Goal: Task Accomplishment & Management: Complete application form

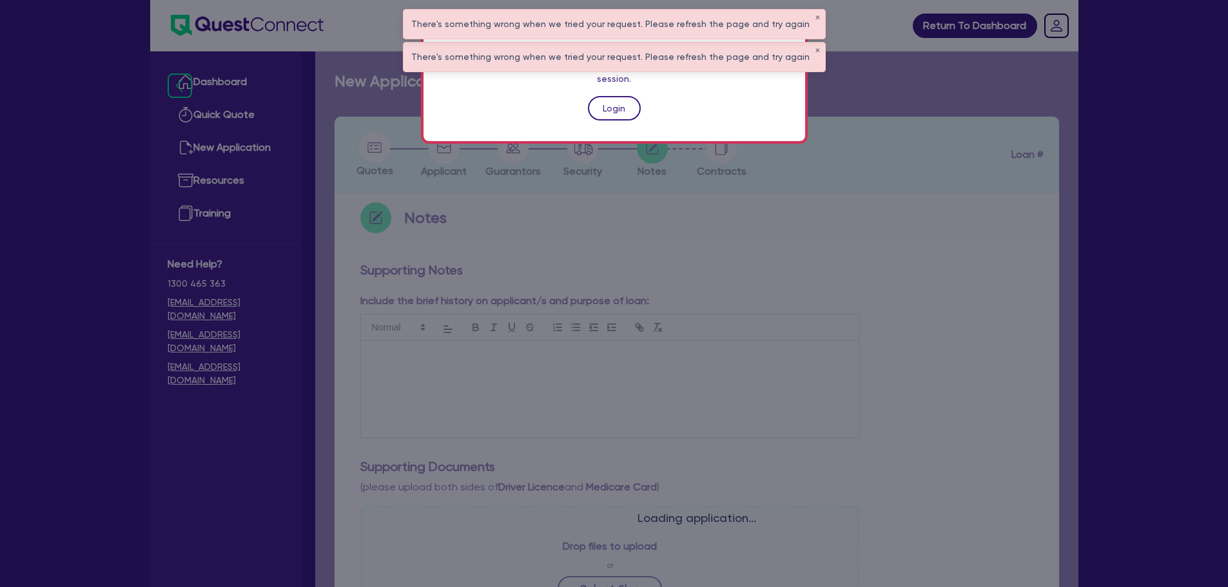
scroll to position [380, 0]
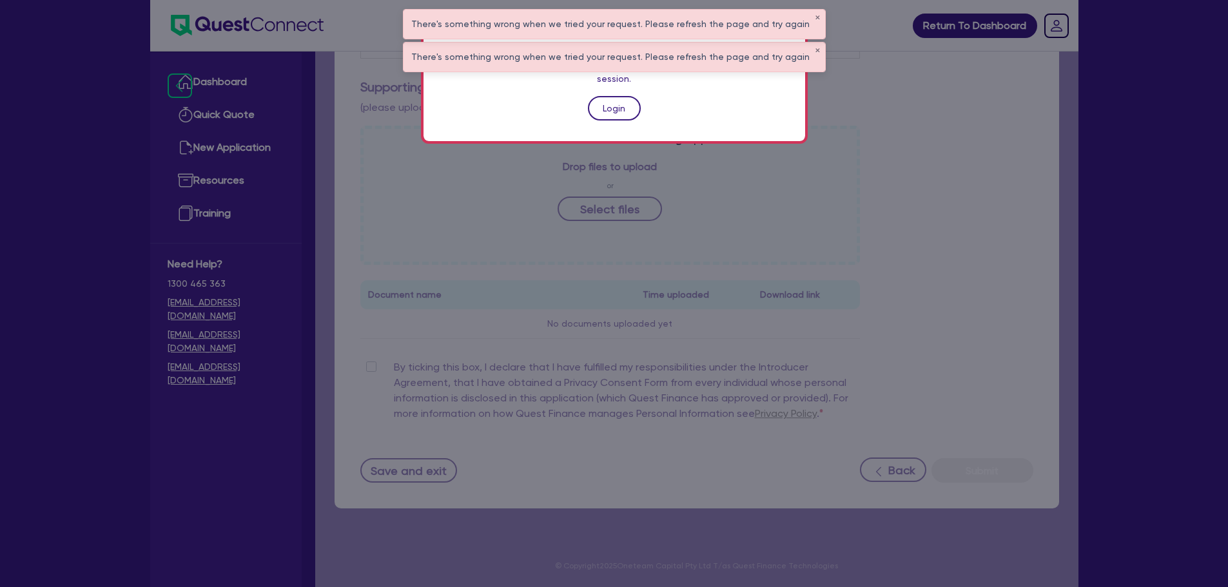
click at [604, 102] on link "Login" at bounding box center [614, 108] width 53 height 25
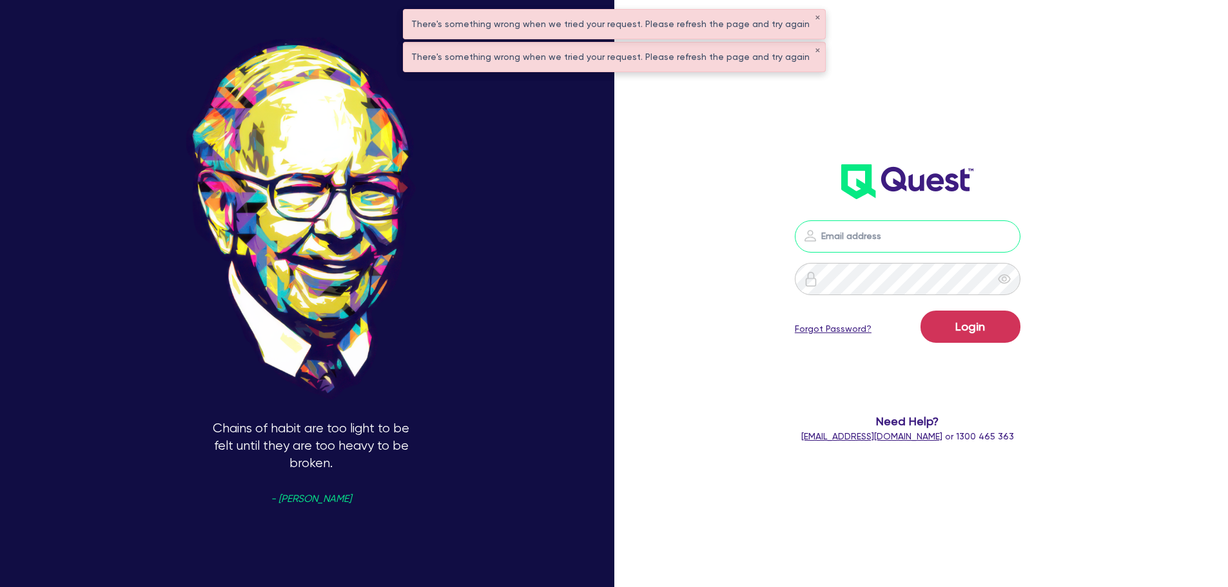
click at [836, 231] on input "email" at bounding box center [908, 237] width 226 height 32
type input "rob.matheson@quest.finance"
click at [977, 346] on div "Login Forgot Password?" at bounding box center [908, 329] width 226 height 37
click at [976, 333] on button "Login" at bounding box center [971, 327] width 100 height 32
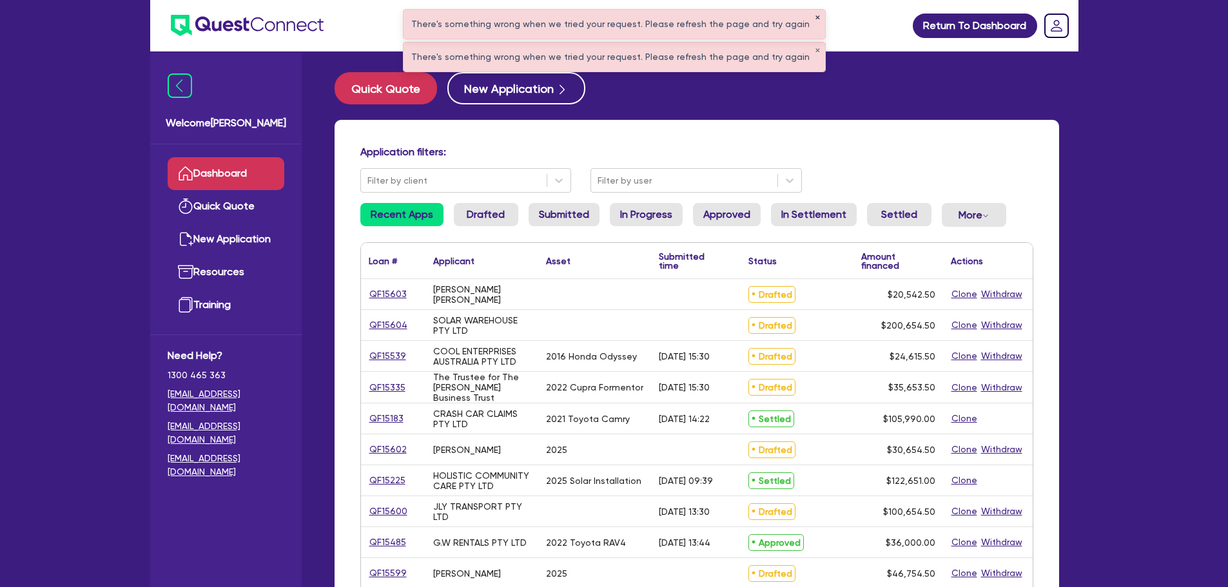
click at [815, 16] on button "✕" at bounding box center [817, 18] width 5 height 6
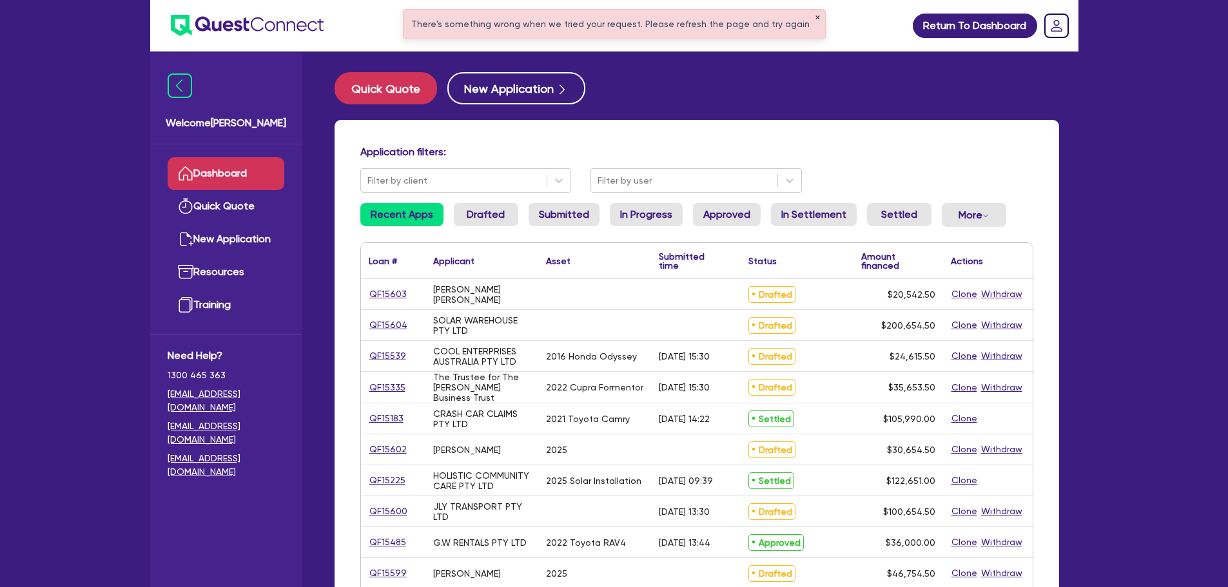
click at [815, 16] on button "✕" at bounding box center [817, 18] width 5 height 6
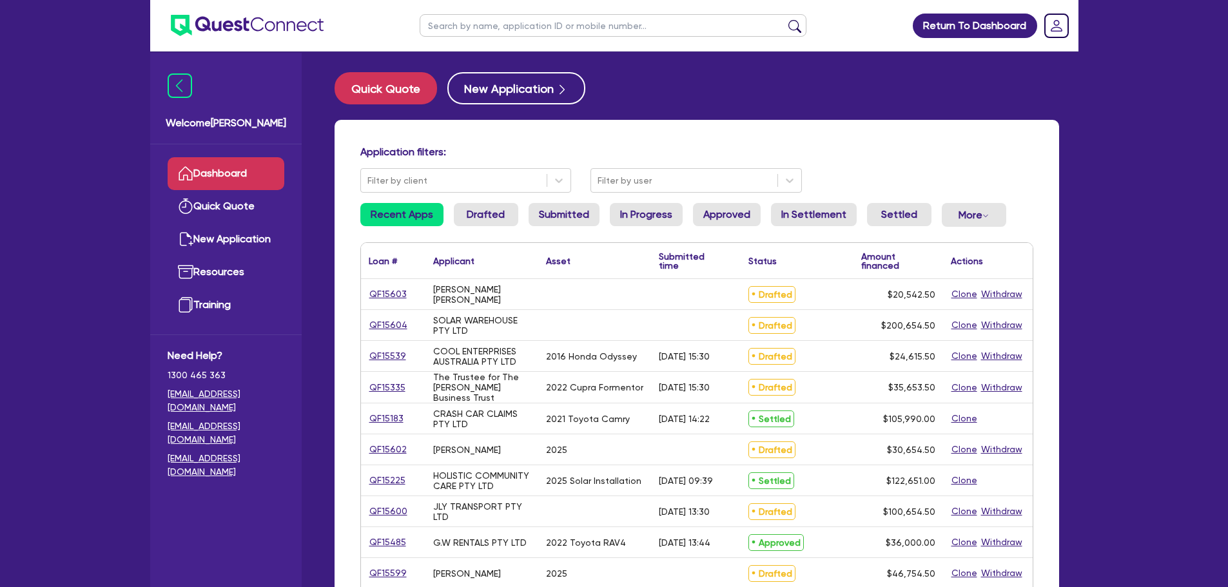
click at [682, 23] on input "text" at bounding box center [613, 25] width 387 height 23
type input "ano"
click at [785, 19] on button "submit" at bounding box center [795, 28] width 21 height 18
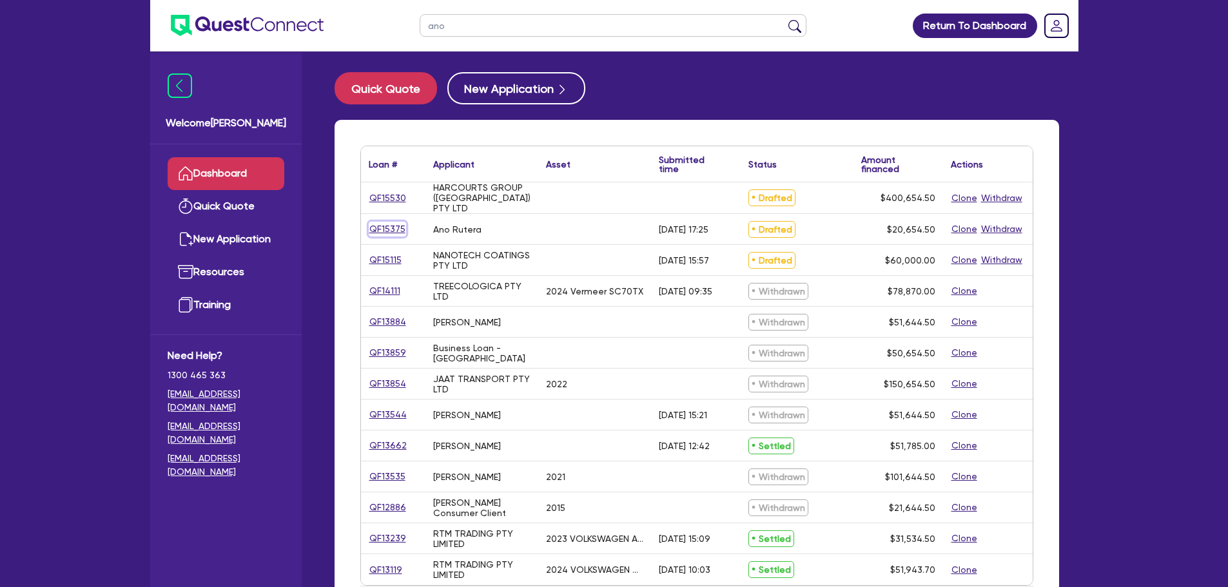
click at [381, 222] on link "QF15375" at bounding box center [387, 229] width 37 height 15
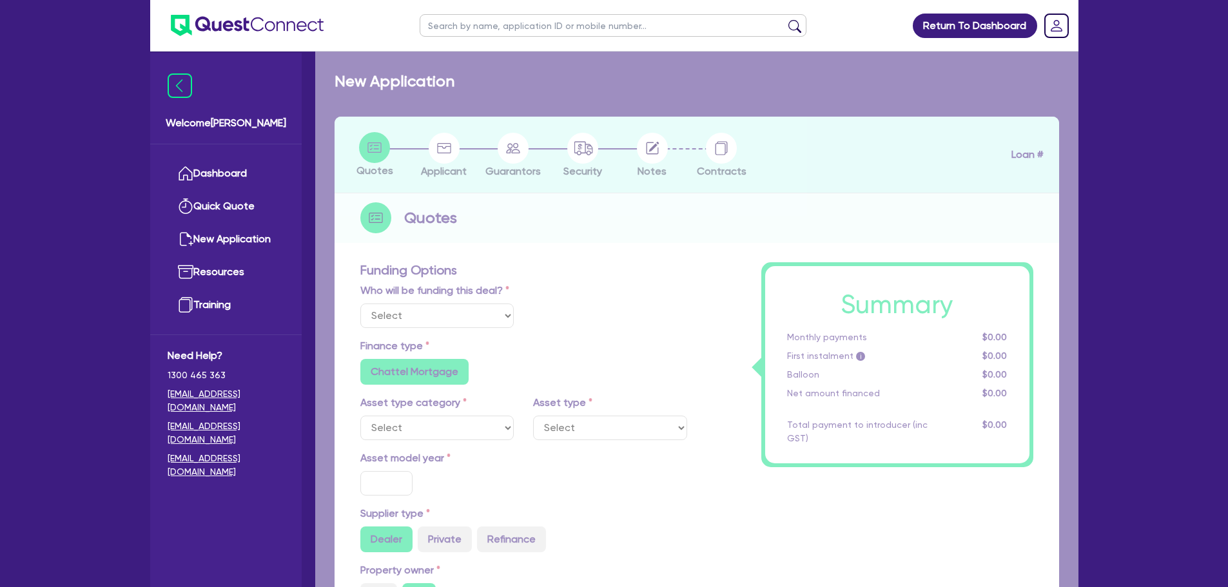
select select "Other"
radio input "false"
type input "20,000"
radio input "true"
radio input "false"
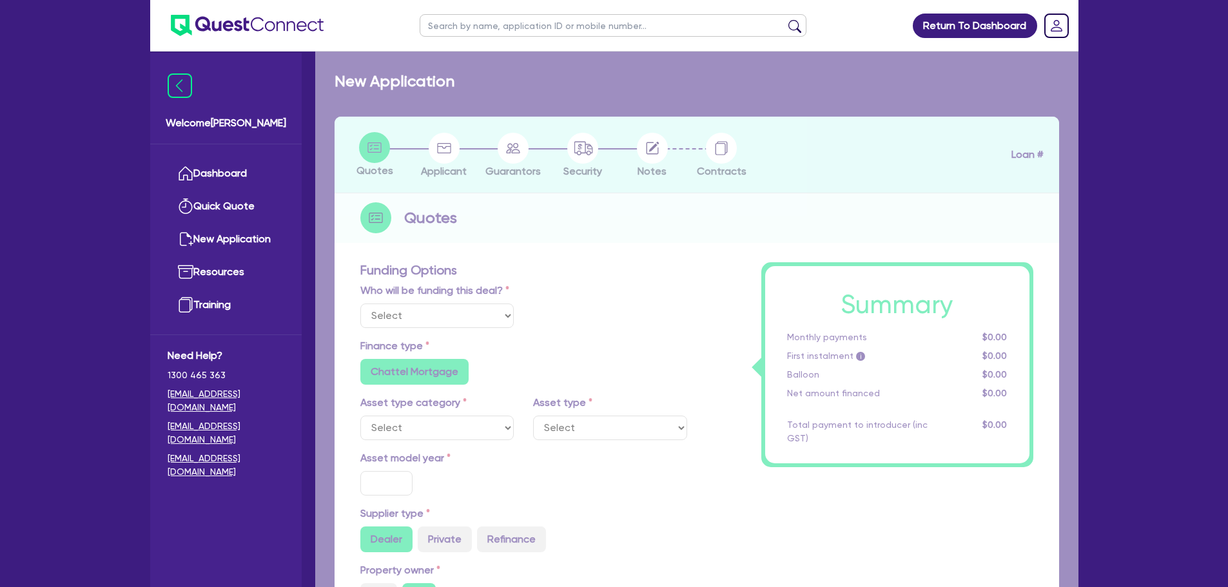
type input "19"
radio input "true"
radio input "false"
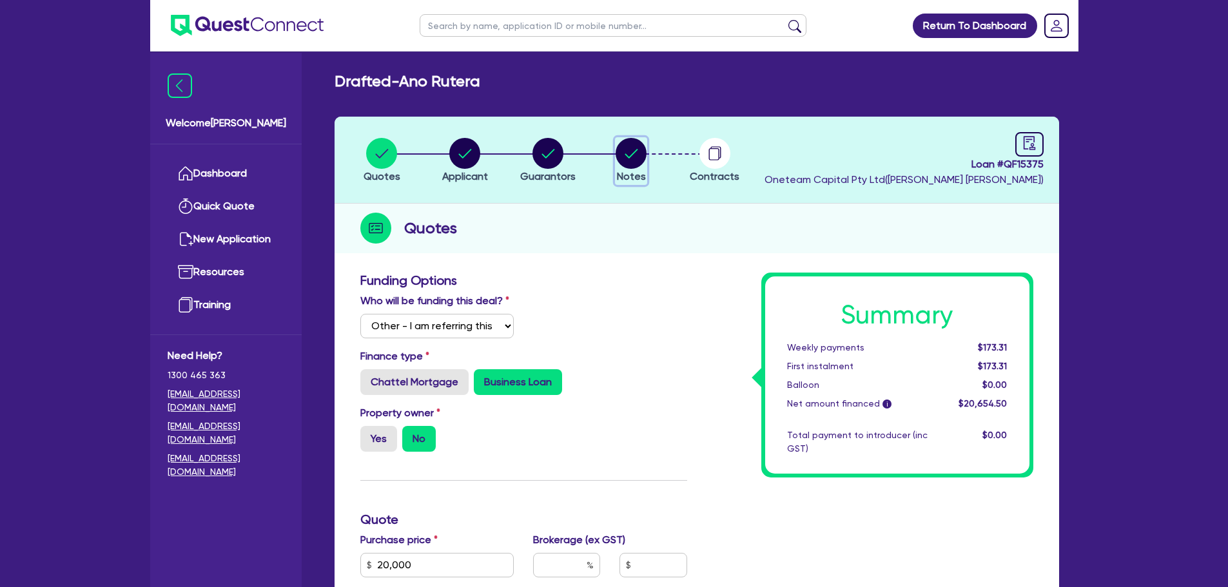
click at [627, 150] on circle "button" at bounding box center [631, 153] width 31 height 31
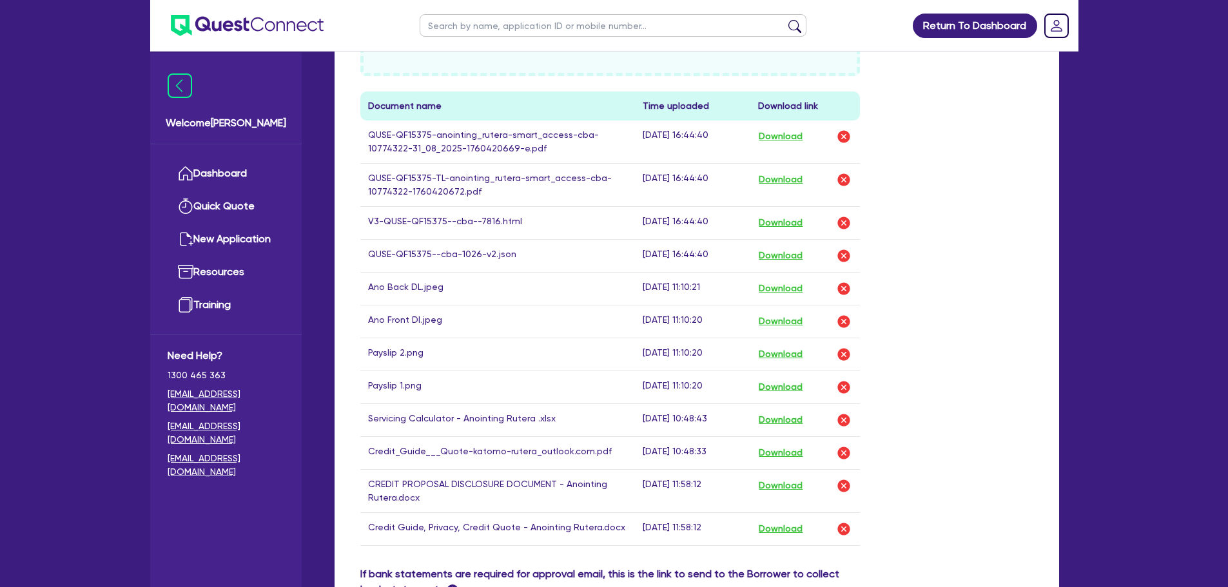
scroll to position [580, 0]
click at [768, 219] on button "Download" at bounding box center [780, 222] width 45 height 17
